Goal: Entertainment & Leisure: Consume media (video, audio)

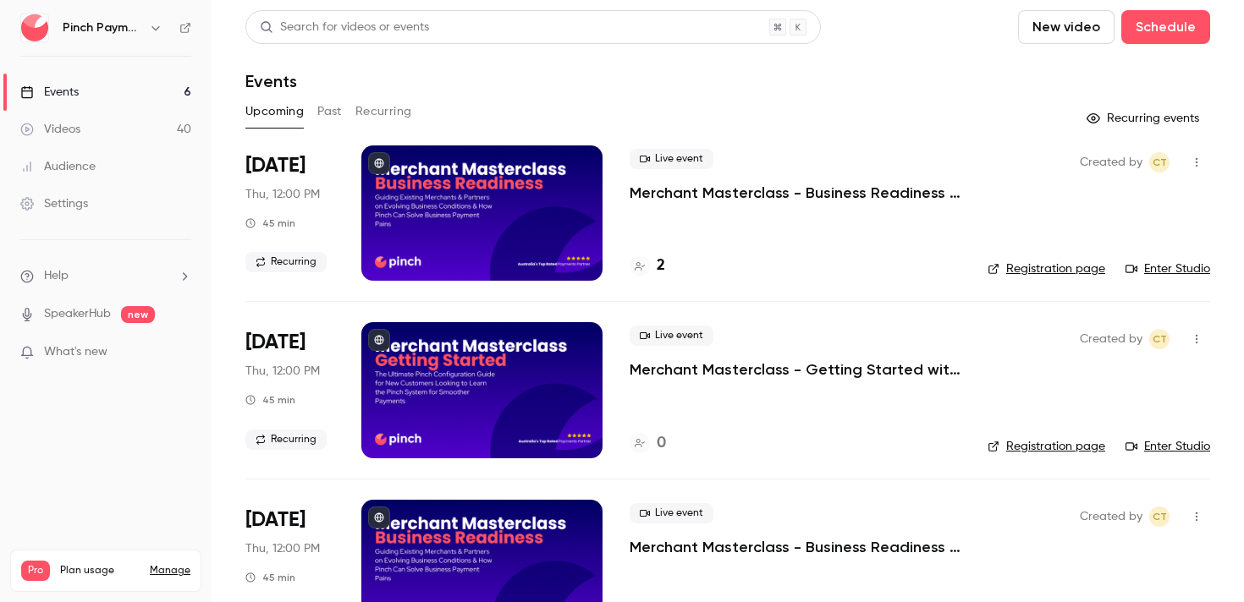
click at [916, 117] on div "Upcoming Past Recurring" at bounding box center [727, 111] width 965 height 27
click at [112, 129] on link "Videos 40" at bounding box center [106, 129] width 212 height 37
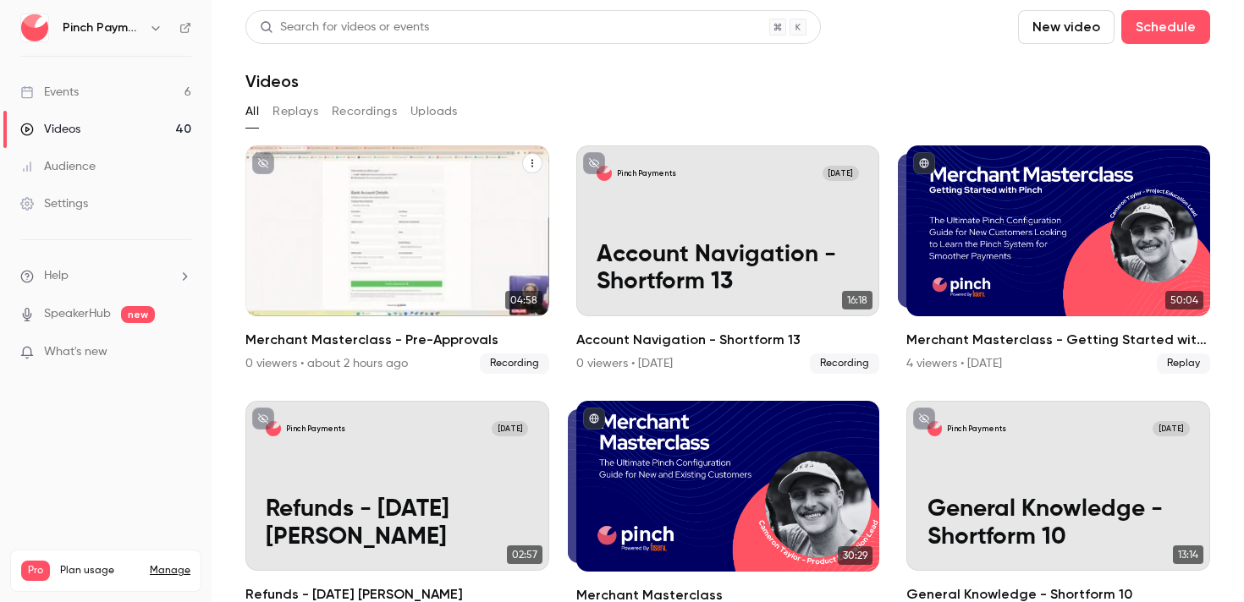
click at [402, 335] on h2 "Merchant Masterclass - Pre-Approvals" at bounding box center [397, 340] width 304 height 20
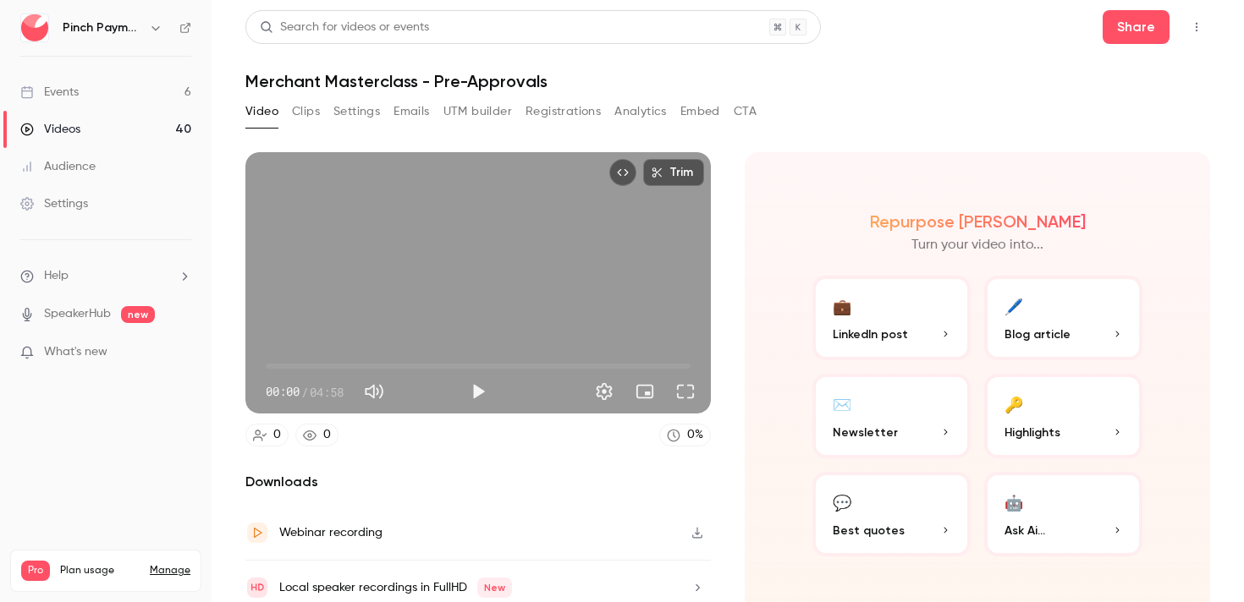
click at [469, 96] on div "Search for videos or events Share Merchant Masterclass - Pre-Approvals Video Cl…" at bounding box center [727, 301] width 965 height 582
click at [421, 77] on h1 "Merchant Masterclass - Pre-Approvals" at bounding box center [727, 81] width 965 height 20
click at [415, 79] on h1 "Merchant Masterclass - Pre-Approvals" at bounding box center [727, 81] width 965 height 20
click at [413, 80] on h1 "Merchant Masterclass - Pre-Approvals" at bounding box center [727, 81] width 965 height 20
click at [564, 83] on h1 "Merchant Masterclass - Pre-Approvals" at bounding box center [727, 81] width 965 height 20
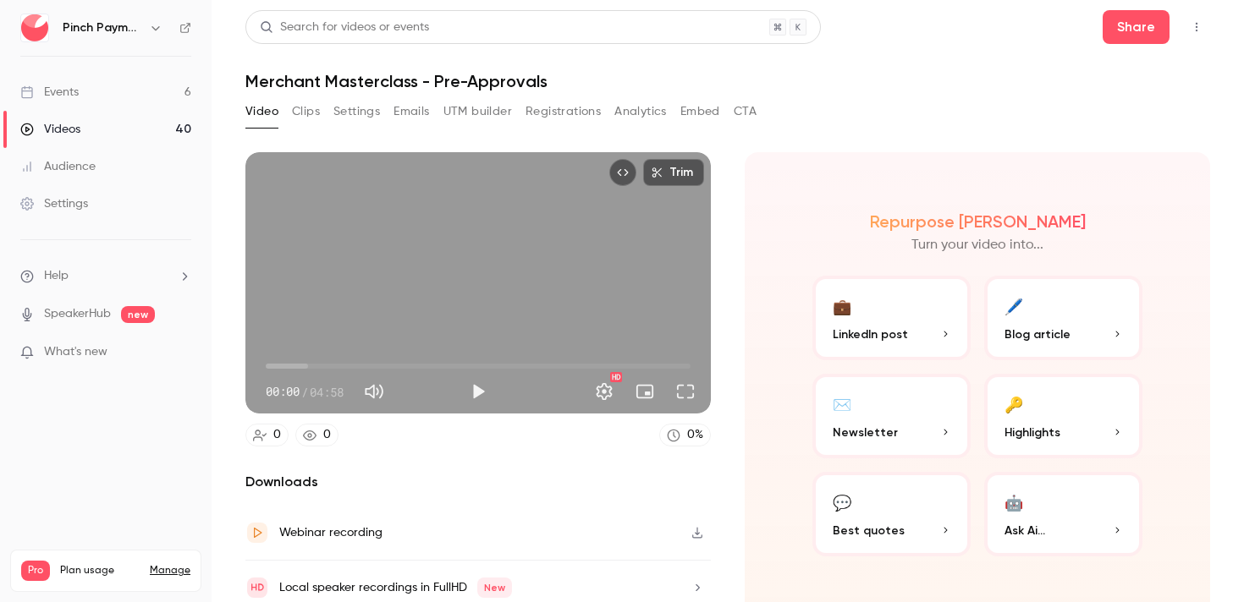
click at [426, 87] on h1 "Merchant Masterclass - Pre-Approvals" at bounding box center [727, 81] width 965 height 20
click at [421, 87] on h1 "Merchant Masterclass - Pre-Approvals" at bounding box center [727, 81] width 965 height 20
click at [450, 77] on h1 "Merchant Masterclass - Pre-Approvals" at bounding box center [727, 81] width 965 height 20
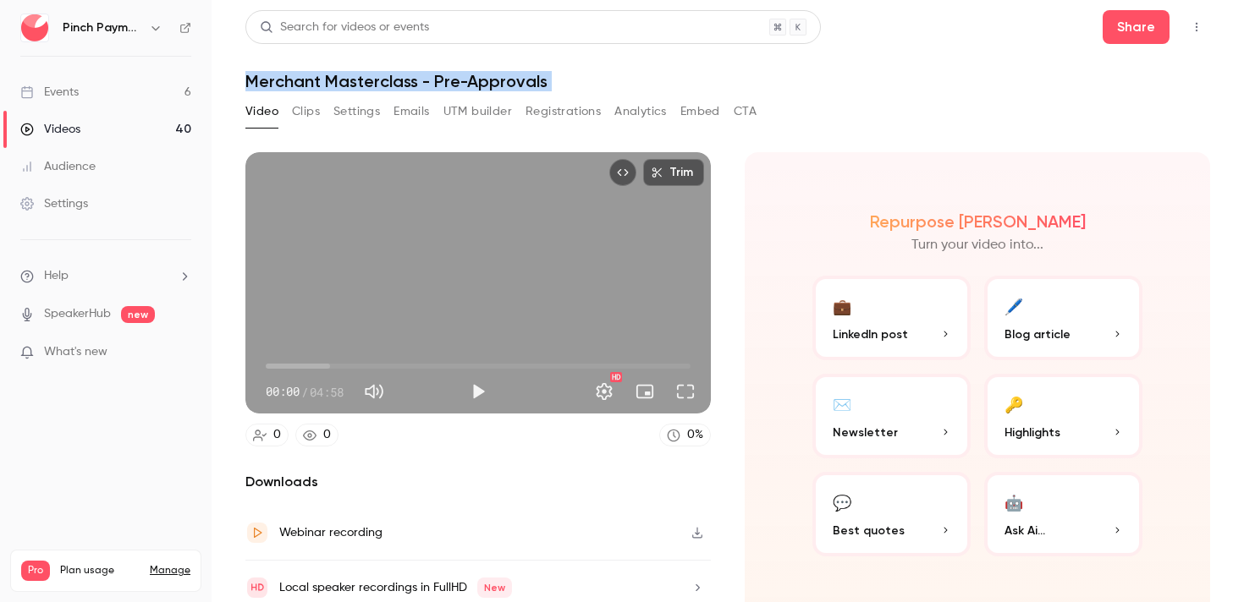
click at [450, 77] on h1 "Merchant Masterclass - Pre-Approvals" at bounding box center [727, 81] width 965 height 20
click at [757, 77] on h1 "Merchant Masterclass - Pre-Approvals" at bounding box center [727, 81] width 965 height 20
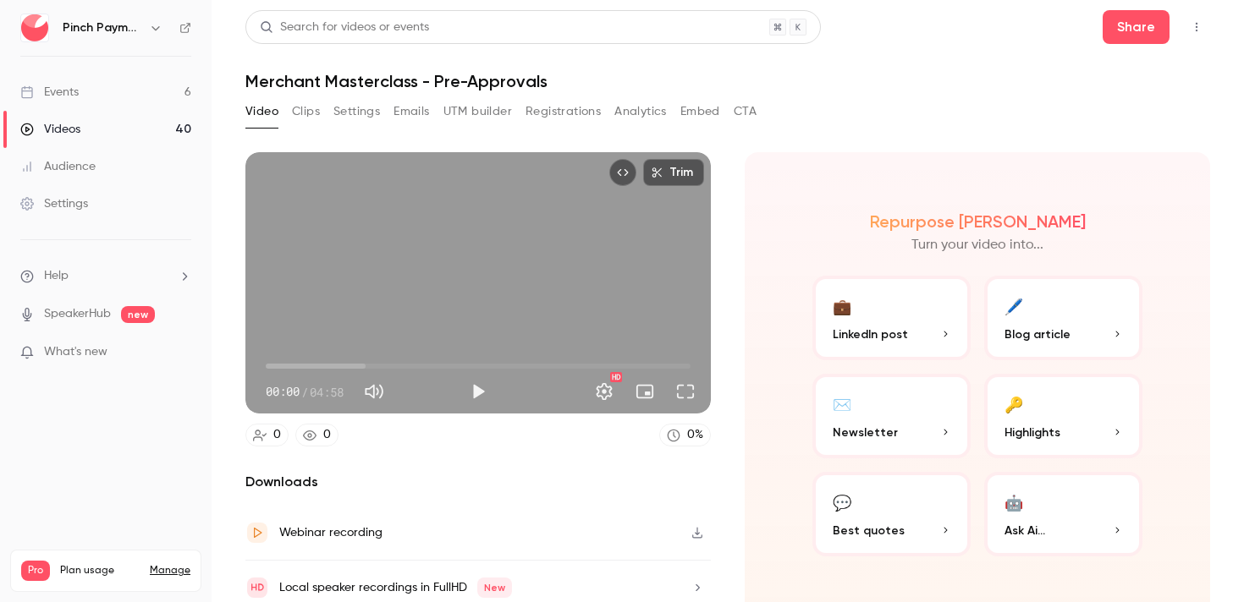
click at [879, 96] on div "Search for videos or events Share Merchant Masterclass - Pre-Approvals Video Cl…" at bounding box center [727, 301] width 965 height 582
click at [908, 102] on div "Video Clips Settings Emails UTM builder Registrations Analytics Embed CTA" at bounding box center [727, 115] width 965 height 34
drag, startPoint x: 1038, startPoint y: 77, endPoint x: 778, endPoint y: 168, distance: 275.9
click at [1037, 77] on h1 "Merchant Masterclass - Pre-Approvals" at bounding box center [727, 81] width 965 height 20
drag, startPoint x: 884, startPoint y: 46, endPoint x: 874, endPoint y: 59, distance: 16.9
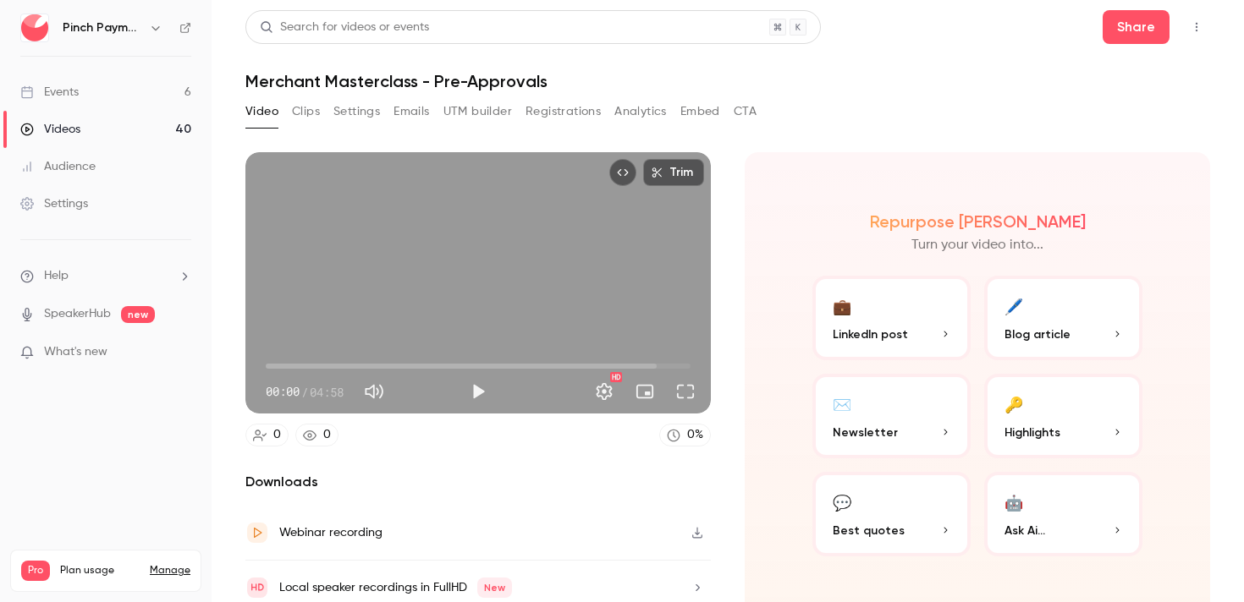
click at [884, 47] on header "Search for videos or events Share Merchant Masterclass - Pre-Approvals" at bounding box center [727, 50] width 965 height 81
click at [427, 361] on span "00:00" at bounding box center [478, 366] width 425 height 27
drag, startPoint x: 301, startPoint y: 366, endPoint x: 239, endPoint y: 366, distance: 61.8
click at [239, 366] on main "Search for videos or events Share Merchant Masterclass - Pre-Approvals Video Cl…" at bounding box center [728, 301] width 1032 height 602
click at [489, 393] on button "Play" at bounding box center [478, 392] width 34 height 34
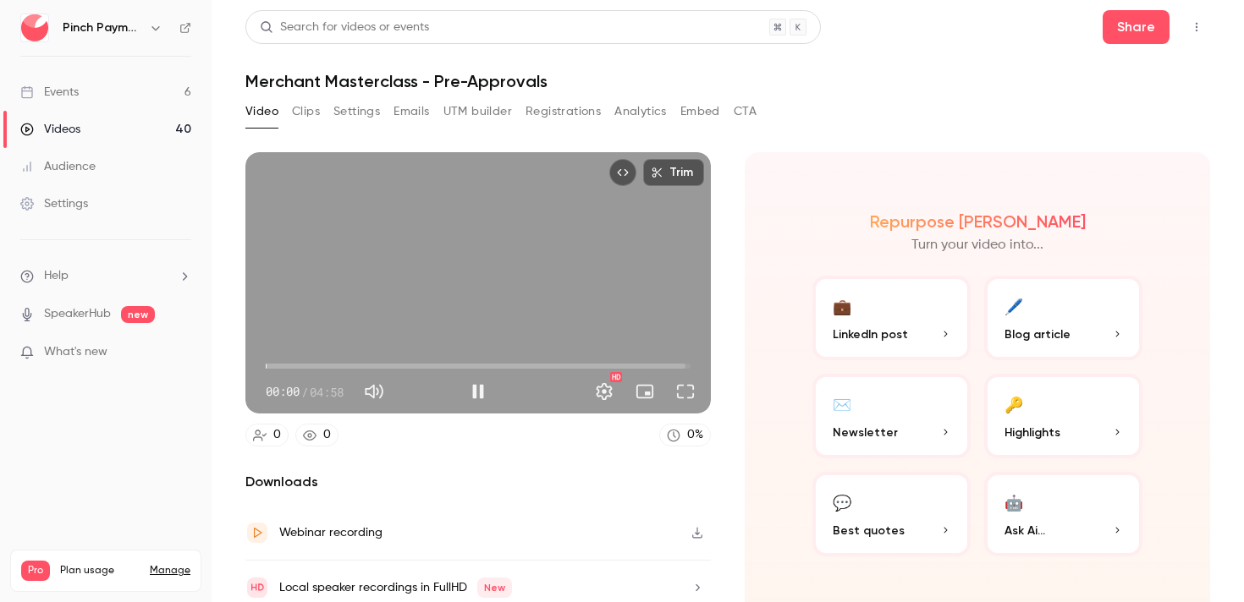
click at [822, 130] on div "Video Clips Settings Emails UTM builder Registrations Analytics Embed CTA" at bounding box center [727, 115] width 965 height 34
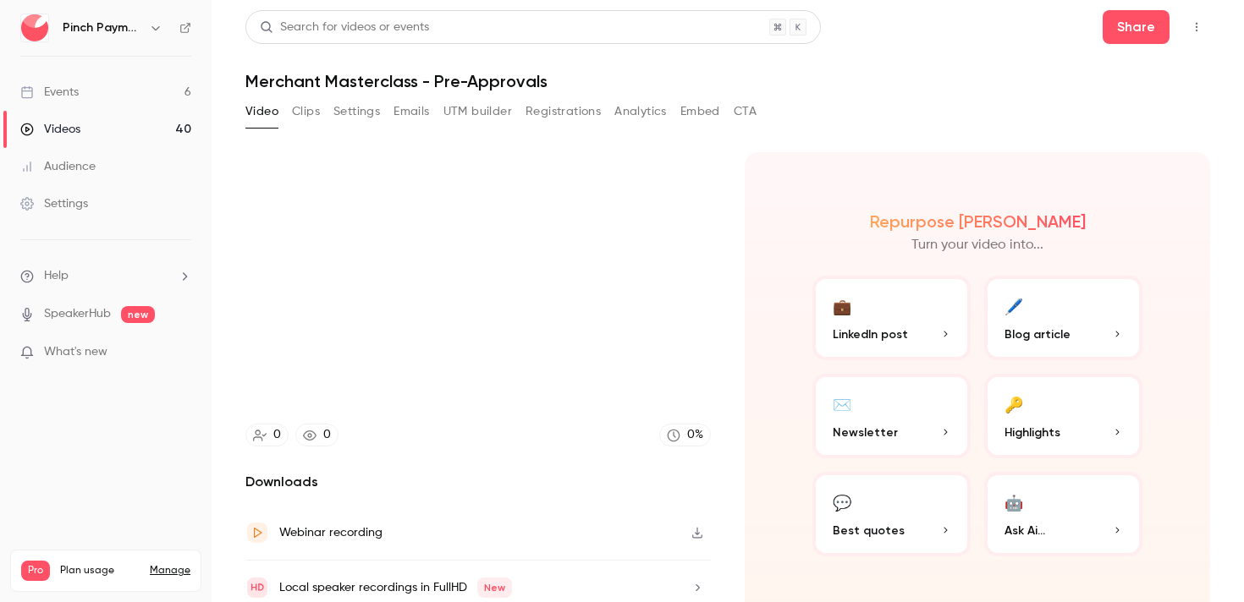
click at [897, 91] on div "Search for videos or events Share Merchant Masterclass - Pre-Approvals Video Cl…" at bounding box center [727, 301] width 965 height 582
click at [928, 76] on h1 "Merchant Masterclass - Pre-Approvals" at bounding box center [727, 81] width 965 height 20
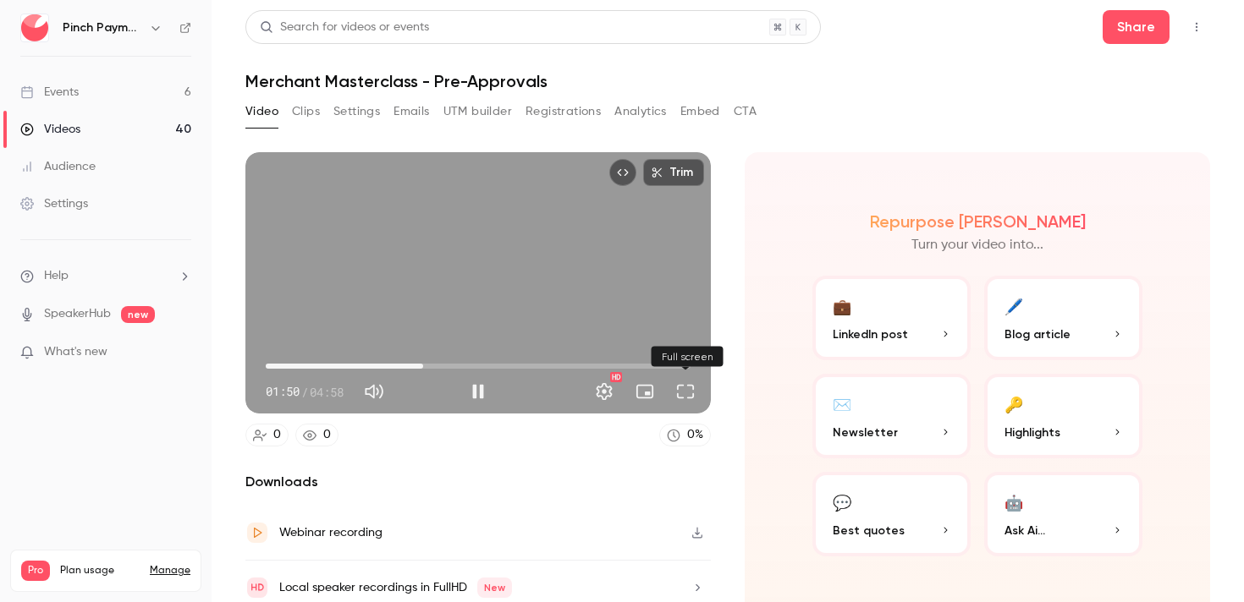
click at [687, 394] on button "Full screen" at bounding box center [685, 392] width 34 height 34
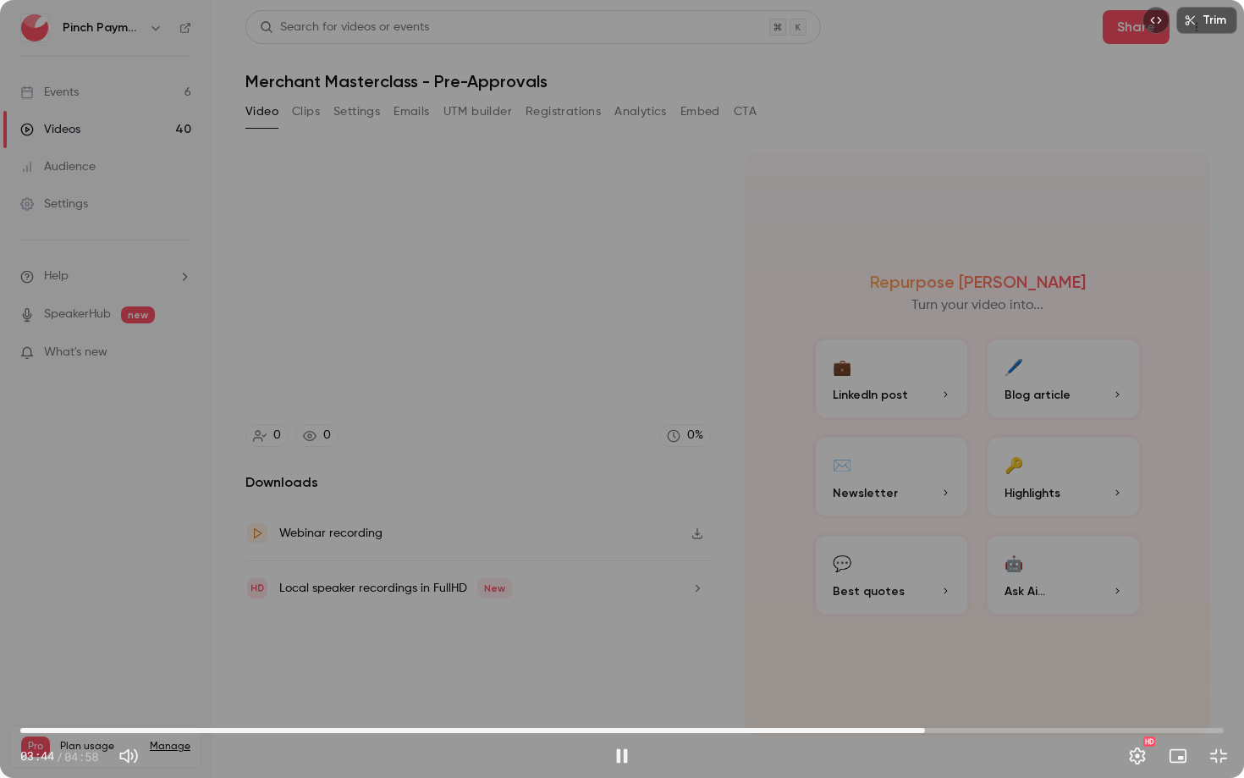
click at [977, 370] on div "Trim 03:44 03:44 / 04:58 HD" at bounding box center [622, 389] width 1244 height 778
click at [824, 560] on div "Trim 03:45 03:45 / 04:58 HD" at bounding box center [622, 389] width 1244 height 778
click at [1099, 602] on span "04:46" at bounding box center [621, 730] width 1203 height 27
click at [1048, 602] on span "04:27" at bounding box center [621, 730] width 1203 height 27
click at [982, 602] on span "03:58" at bounding box center [621, 730] width 1203 height 27
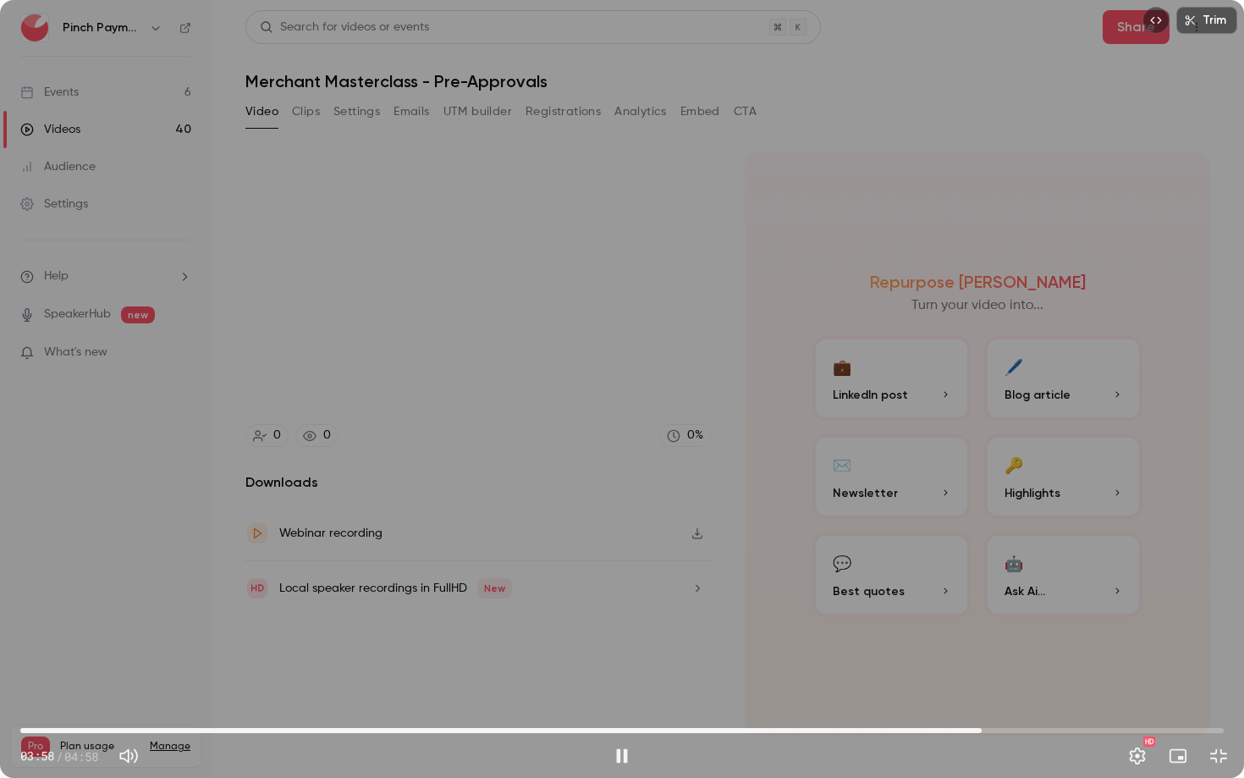
click at [909, 602] on span "03:58" at bounding box center [621, 730] width 1203 height 27
click at [852, 602] on span "03:40" at bounding box center [621, 730] width 1203 height 27
click at [747, 602] on span "03:26" at bounding box center [621, 730] width 1203 height 27
click at [695, 602] on span "03:00" at bounding box center [621, 730] width 1203 height 27
click at [654, 602] on span "02:37" at bounding box center [621, 730] width 1203 height 27
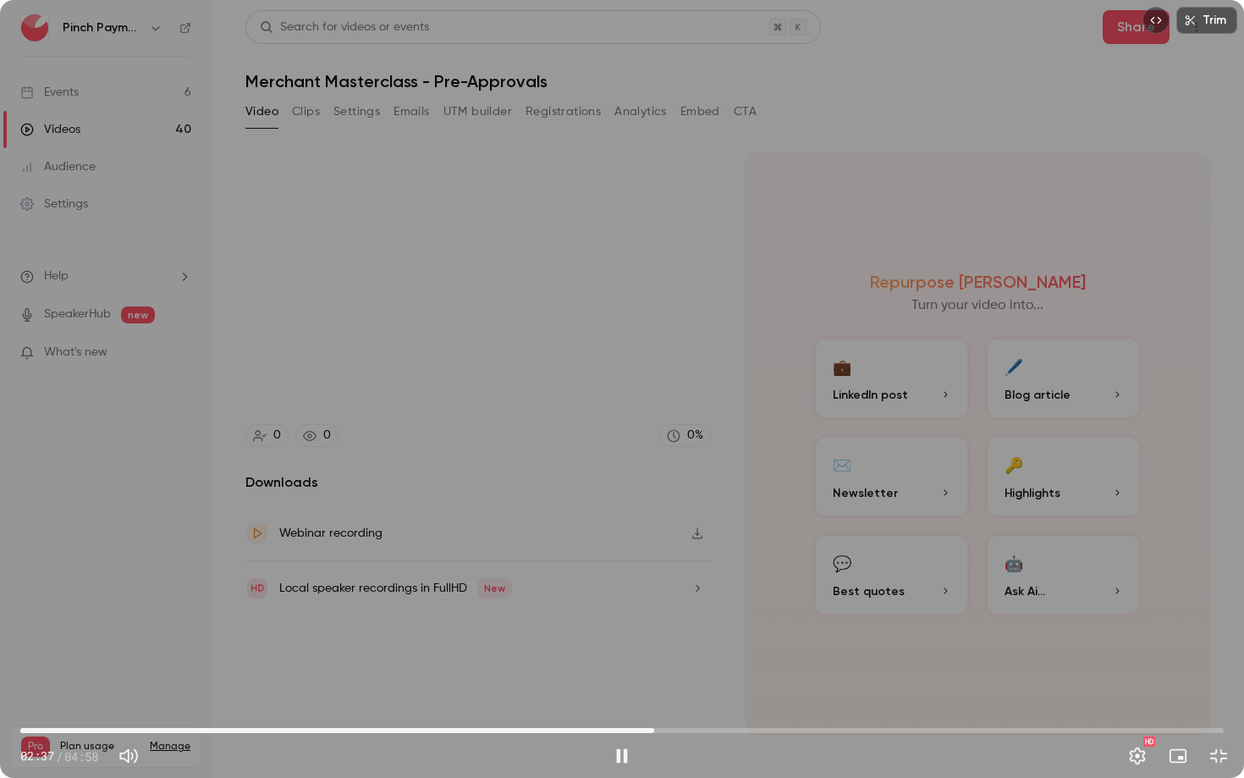
click at [523, 602] on span "02:37" at bounding box center [621, 730] width 1203 height 27
click at [463, 602] on span "02:04" at bounding box center [621, 730] width 1203 height 27
click at [385, 602] on div "01:50 01:50 / 04:58 HD" at bounding box center [622, 742] width 1244 height 71
click at [356, 602] on span "01:50" at bounding box center [621, 730] width 1203 height 27
click at [244, 602] on span "00:55" at bounding box center [621, 730] width 1203 height 27
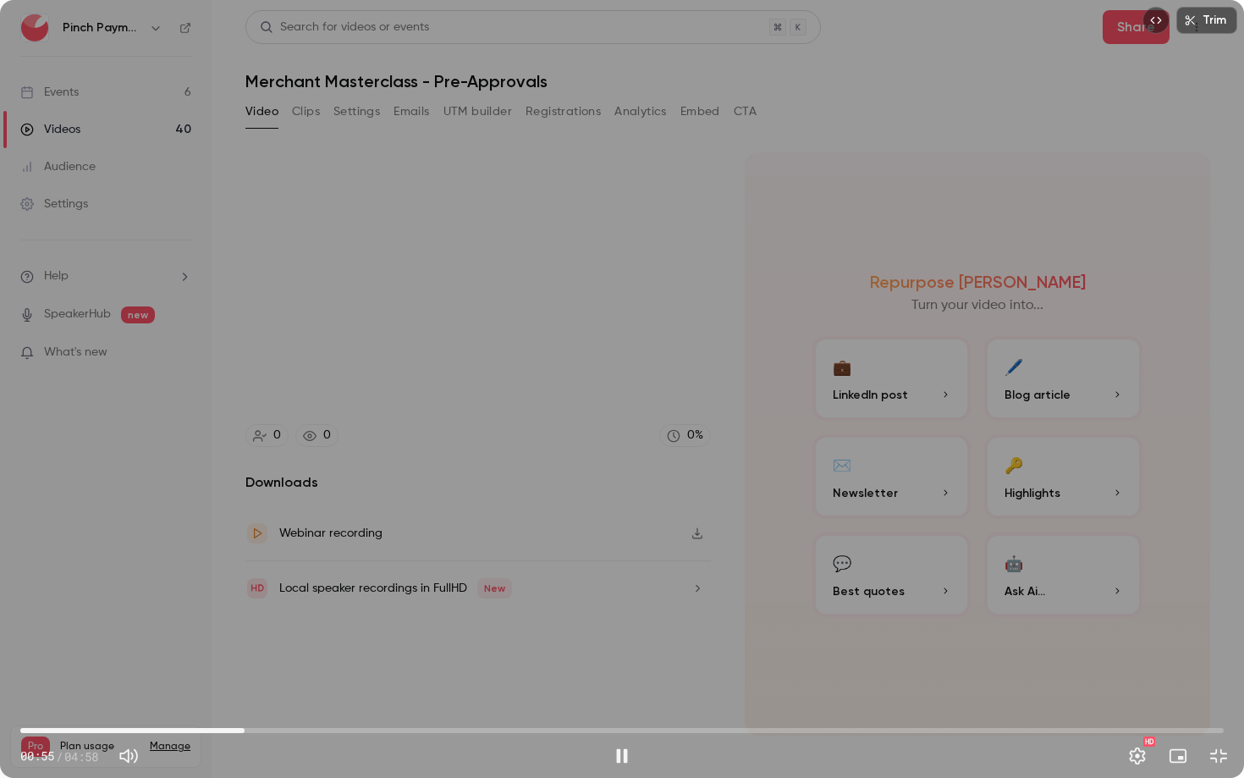
click at [306, 602] on span "00:55" at bounding box center [621, 730] width 1203 height 27
click at [355, 602] on span "01:11" at bounding box center [621, 730] width 1203 height 27
click at [291, 602] on span "01:23" at bounding box center [621, 730] width 1203 height 27
click at [227, 602] on span "00:51" at bounding box center [621, 730] width 1203 height 27
drag, startPoint x: 213, startPoint y: 723, endPoint x: 179, endPoint y: 722, distance: 34.7
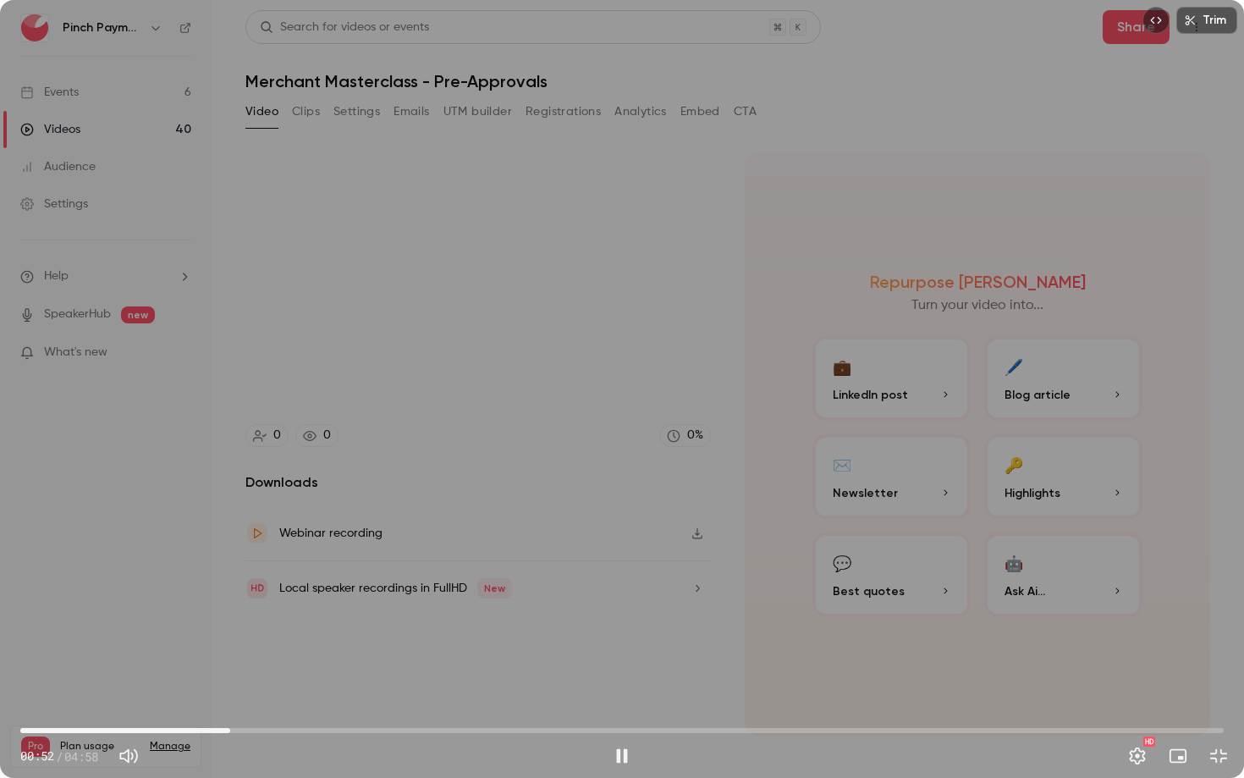
click at [213, 602] on span "00:52" at bounding box center [621, 730] width 1203 height 27
click at [153, 602] on span "00:47" at bounding box center [621, 730] width 1203 height 27
click at [163, 602] on span "00:35" at bounding box center [621, 730] width 1203 height 27
click at [183, 602] on span "00:35" at bounding box center [621, 730] width 1203 height 27
click at [90, 602] on span "00:17" at bounding box center [621, 730] width 1203 height 27
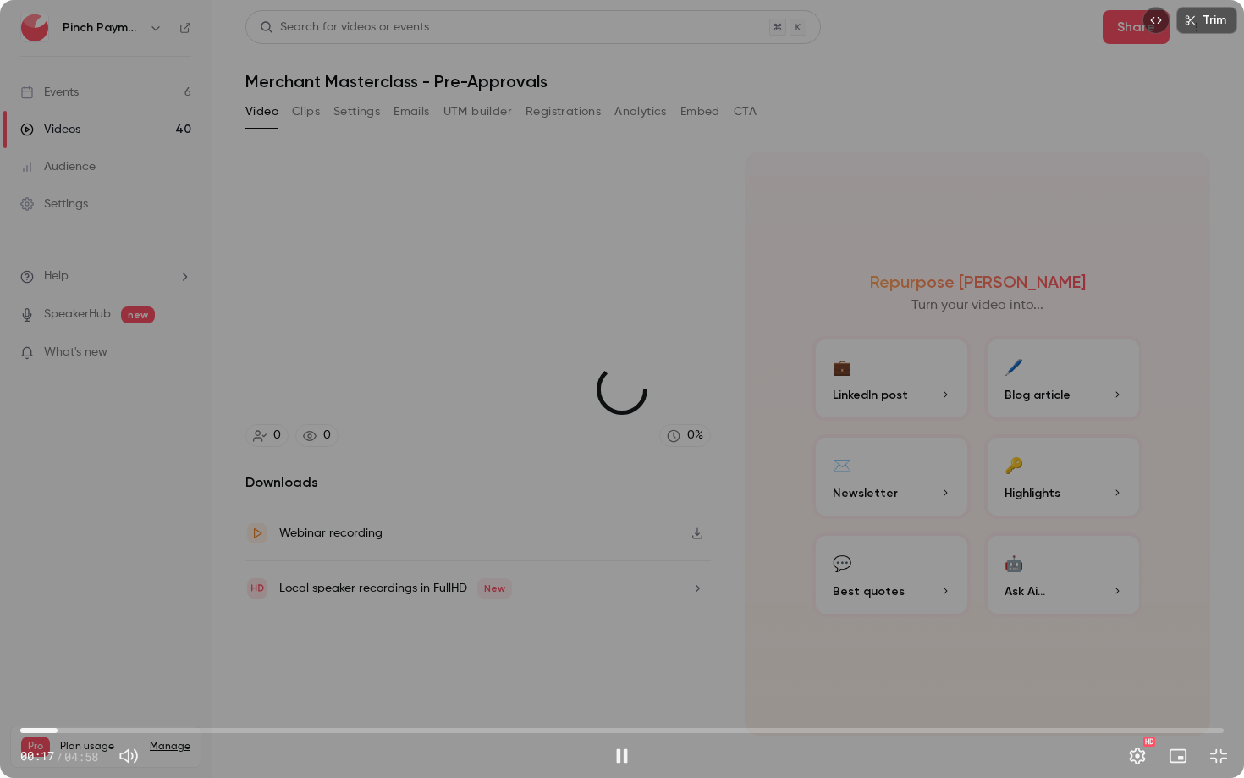
drag, startPoint x: 58, startPoint y: 724, endPoint x: 99, endPoint y: 726, distance: 41.5
click at [58, 602] on span "00:09" at bounding box center [621, 730] width 1203 height 27
drag, startPoint x: 143, startPoint y: 729, endPoint x: 219, endPoint y: 732, distance: 76.2
click at [148, 602] on span "00:09" at bounding box center [621, 730] width 1203 height 27
drag, startPoint x: 287, startPoint y: 734, endPoint x: 296, endPoint y: 734, distance: 9.3
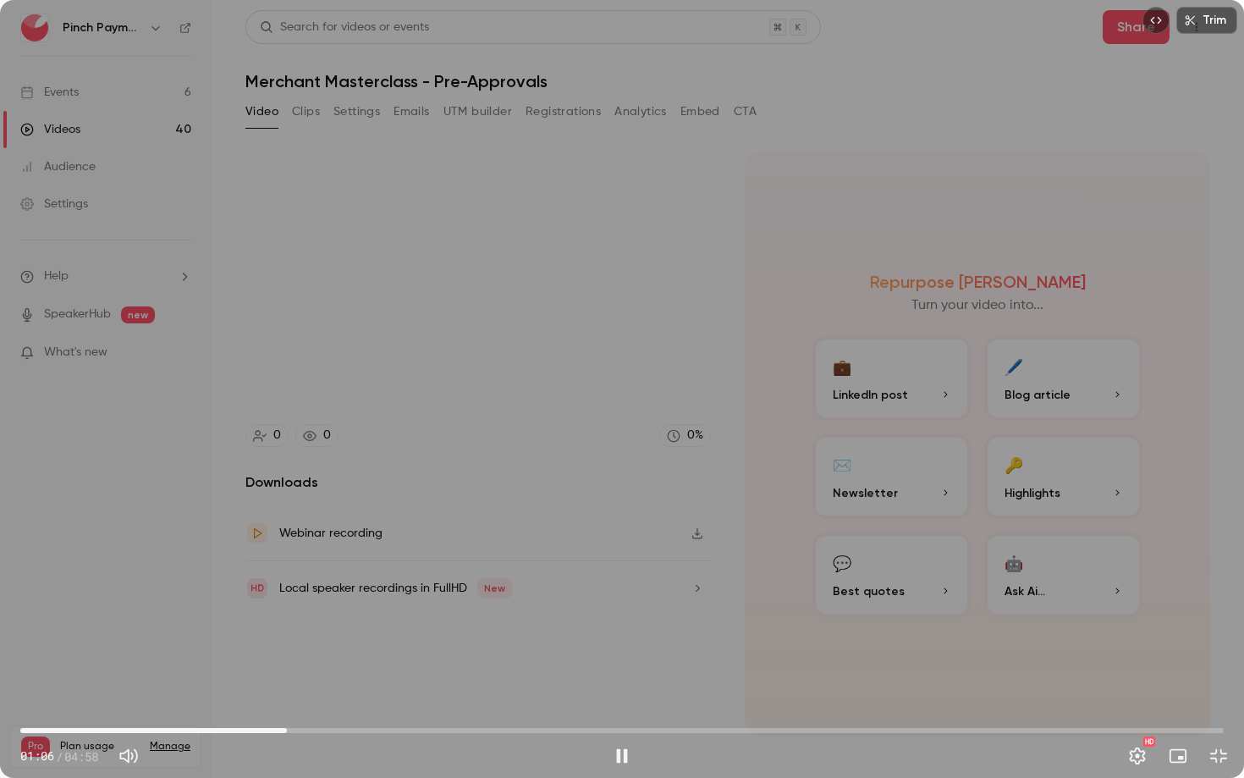
click at [291, 602] on span "01:06" at bounding box center [621, 730] width 1203 height 27
drag, startPoint x: 410, startPoint y: 731, endPoint x: 420, endPoint y: 731, distance: 9.3
click at [415, 602] on span "01:06" at bounding box center [621, 730] width 1203 height 27
click at [496, 602] on span "01:37" at bounding box center [621, 730] width 1203 height 27
click at [591, 602] on span "02:21" at bounding box center [621, 730] width 1203 height 27
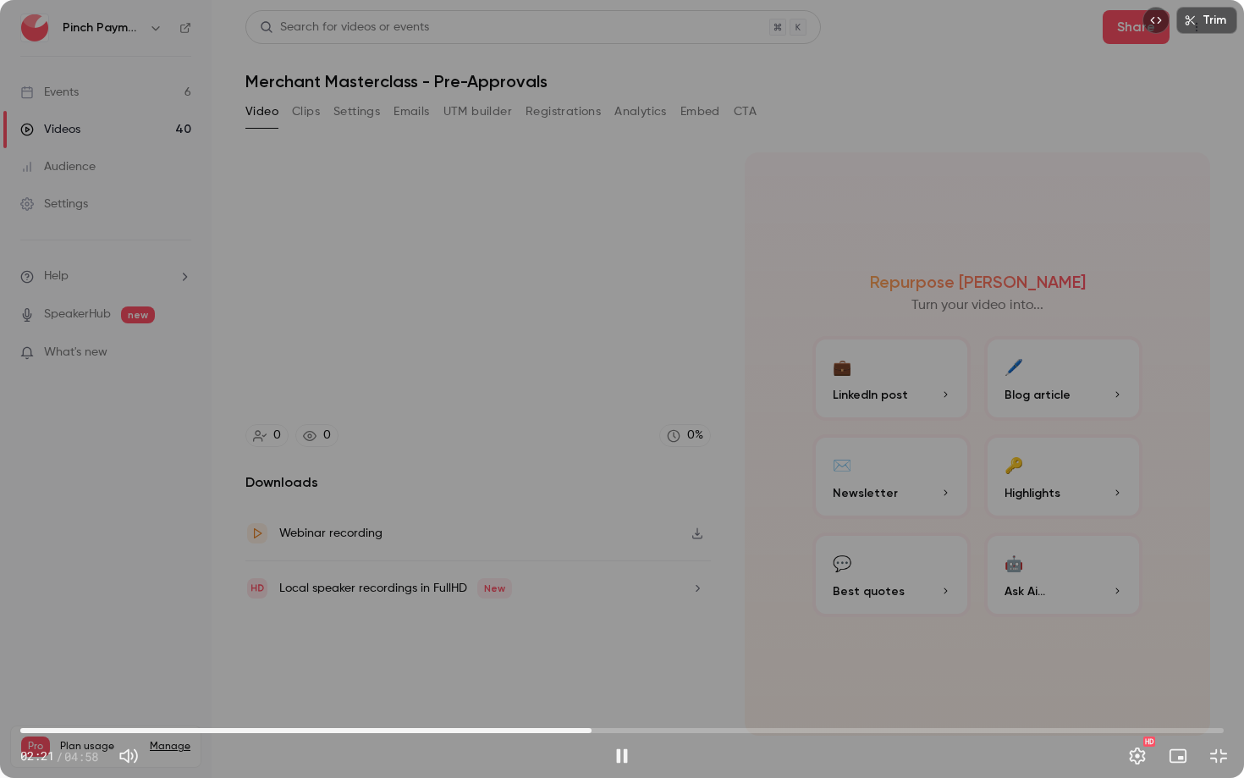
click at [696, 602] on span "02:21" at bounding box center [621, 730] width 1203 height 27
click at [806, 602] on span "02:47" at bounding box center [621, 730] width 1203 height 27
click at [861, 602] on span "03:15" at bounding box center [621, 730] width 1203 height 27
click at [794, 602] on span "03:29" at bounding box center [621, 730] width 1203 height 27
click at [762, 602] on span "03:04" at bounding box center [621, 730] width 1203 height 27
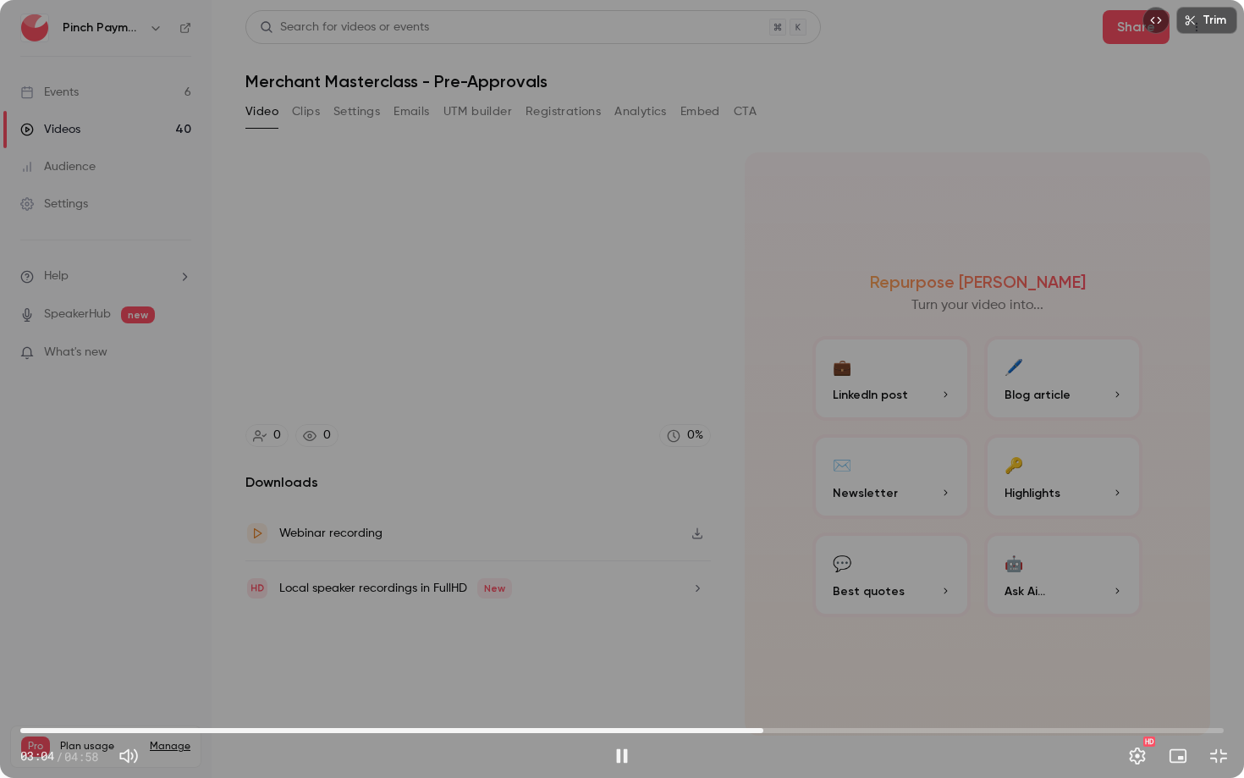
click at [766, 602] on span "03:04" at bounding box center [763, 730] width 5 height 5
click at [778, 602] on span "03:08" at bounding box center [777, 730] width 5 height 5
click at [787, 602] on span "03:10" at bounding box center [621, 730] width 1203 height 27
click at [792, 602] on span "03:11" at bounding box center [791, 730] width 5 height 5
click at [810, 602] on span "03:16" at bounding box center [621, 730] width 1203 height 27
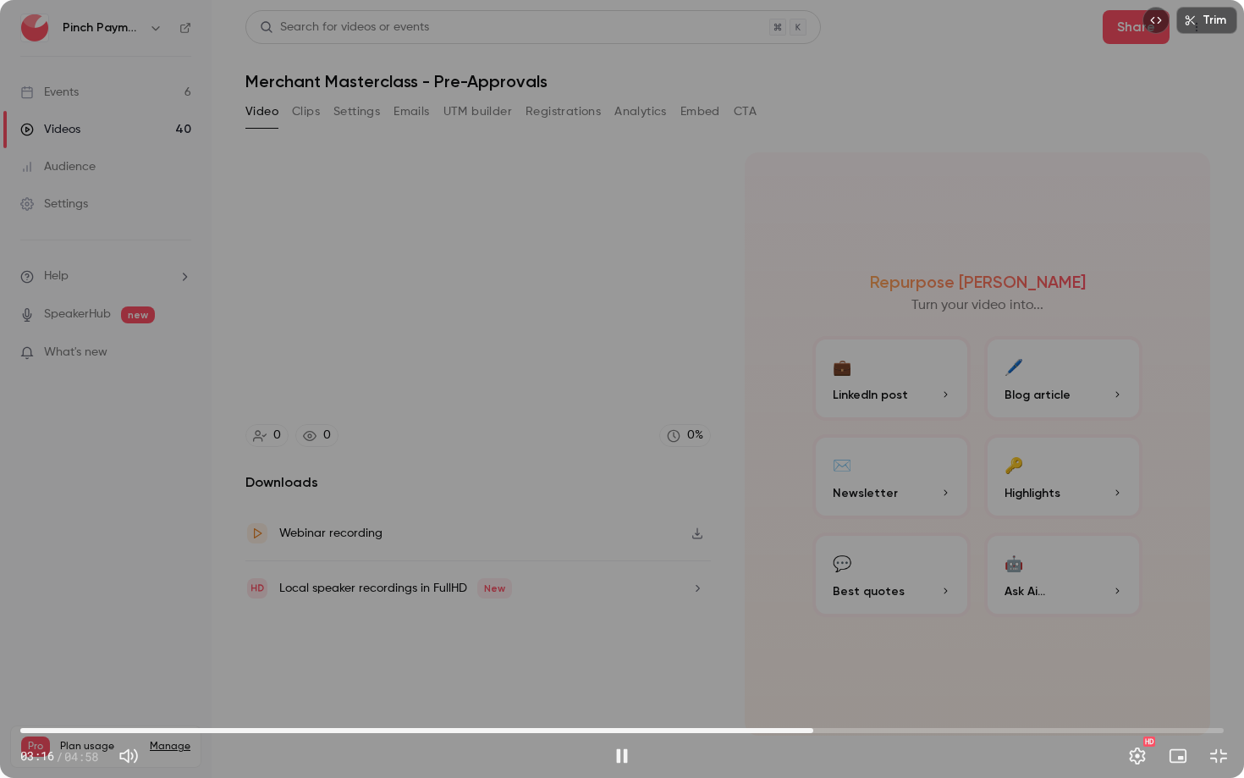
click at [927, 602] on span "03:16" at bounding box center [621, 730] width 1203 height 27
click at [1040, 602] on span "04:13" at bounding box center [621, 730] width 1203 height 27
click at [999, 452] on div "Trim 04:13 04:13 / 04:58 HD" at bounding box center [622, 389] width 1244 height 778
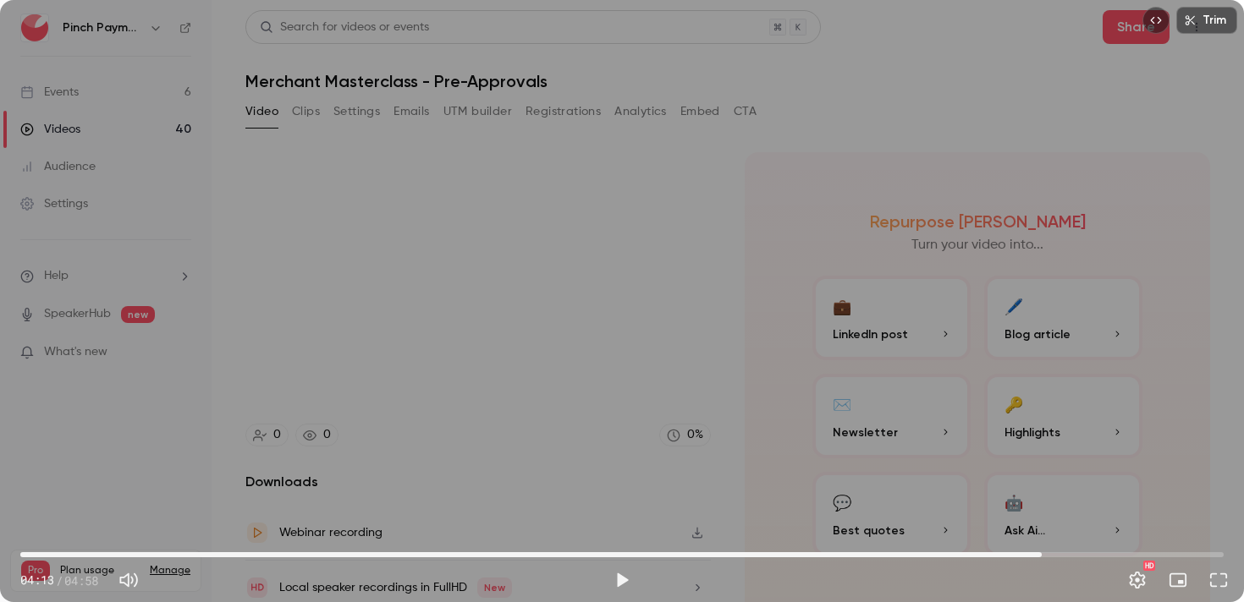
click at [957, 93] on div "Search for videos or events Share Merchant Masterclass - Pre-Approvals Video Cl…" at bounding box center [727, 301] width 965 height 582
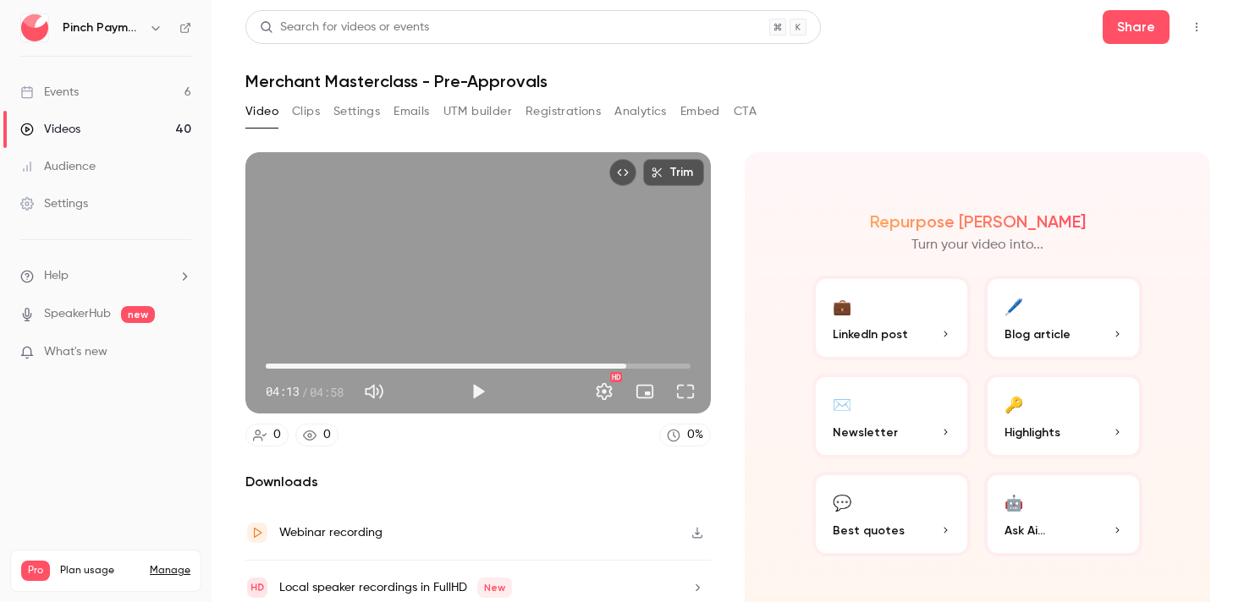
click at [699, 532] on icon "button" at bounding box center [697, 533] width 14 height 12
drag, startPoint x: 952, startPoint y: 89, endPoint x: 951, endPoint y: 116, distance: 27.1
click at [951, 89] on h1 "Merchant Masterclass - Pre-Approvals" at bounding box center [727, 81] width 965 height 20
click at [921, 89] on h1 "Merchant Masterclass - Pre-Approvals" at bounding box center [727, 81] width 965 height 20
type input "*"
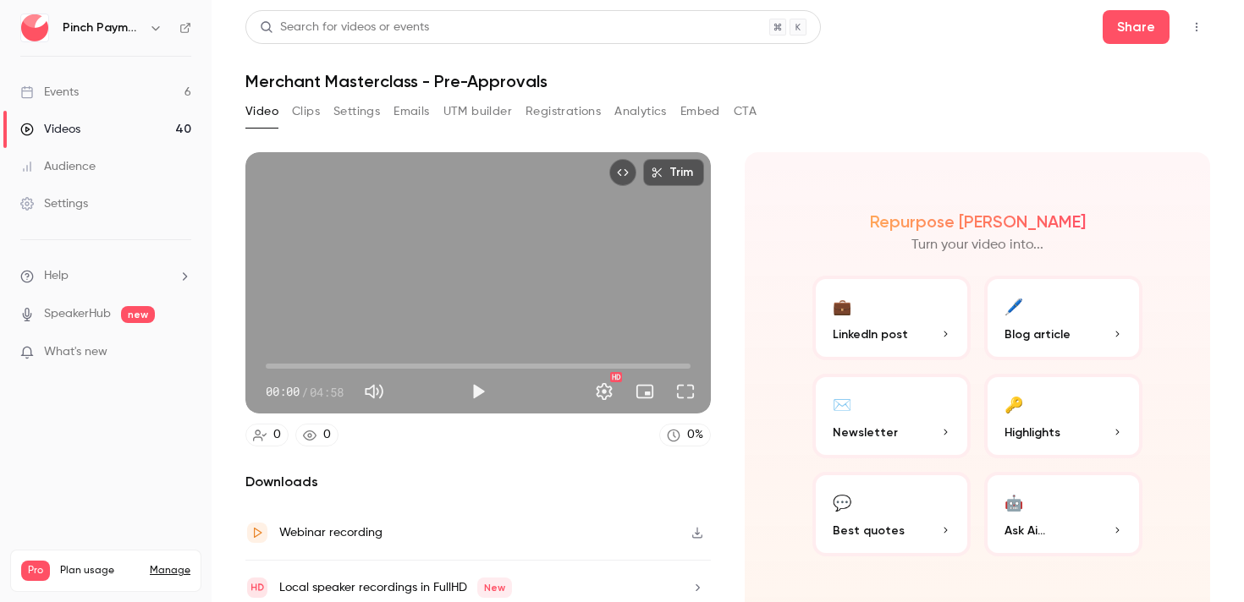
drag, startPoint x: 320, startPoint y: 362, endPoint x: 218, endPoint y: 350, distance: 102.2
click at [217, 350] on main "Search for videos or events Share Merchant Masterclass - Pre-Approvals Video Cl…" at bounding box center [728, 301] width 1032 height 602
drag, startPoint x: 374, startPoint y: 394, endPoint x: 448, endPoint y: 393, distance: 74.5
click at [374, 394] on button "Mute" at bounding box center [374, 392] width 34 height 34
type input "*"
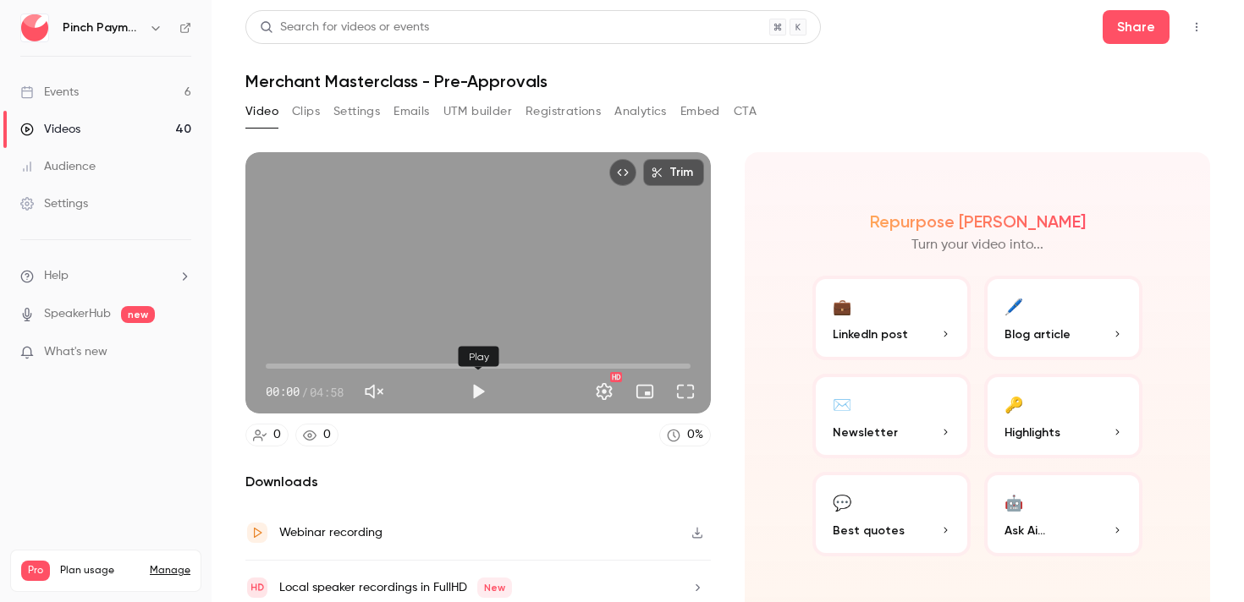
click at [475, 392] on button "Play" at bounding box center [478, 392] width 34 height 34
click at [481, 391] on button "Pause" at bounding box center [478, 392] width 34 height 34
type input "***"
